Goal: Find contact information: Find contact information

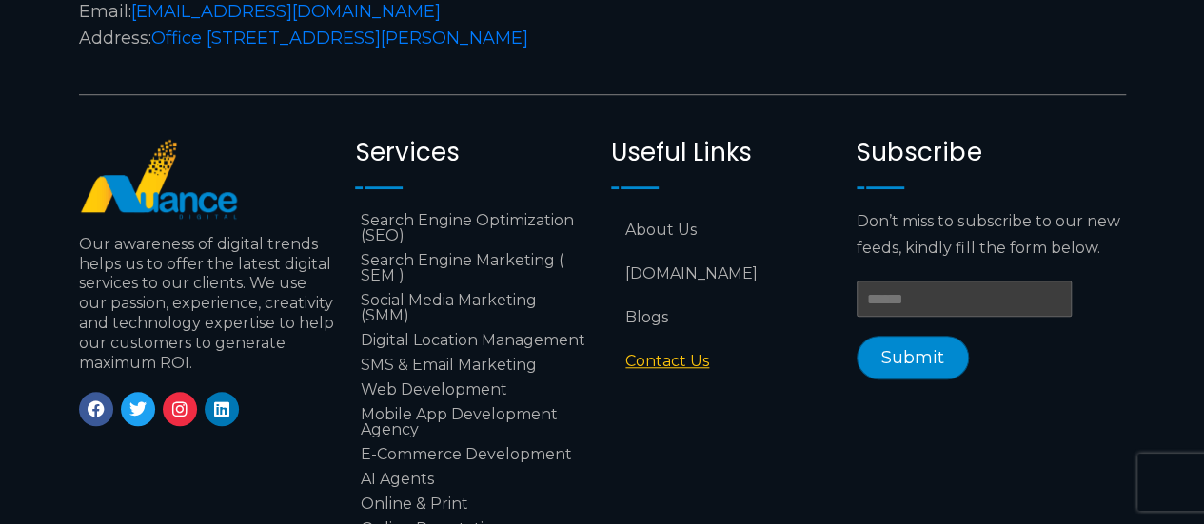
click at [671, 361] on link "Contact Us" at bounding box center [724, 362] width 227 height 44
